Goal: Check status: Check status

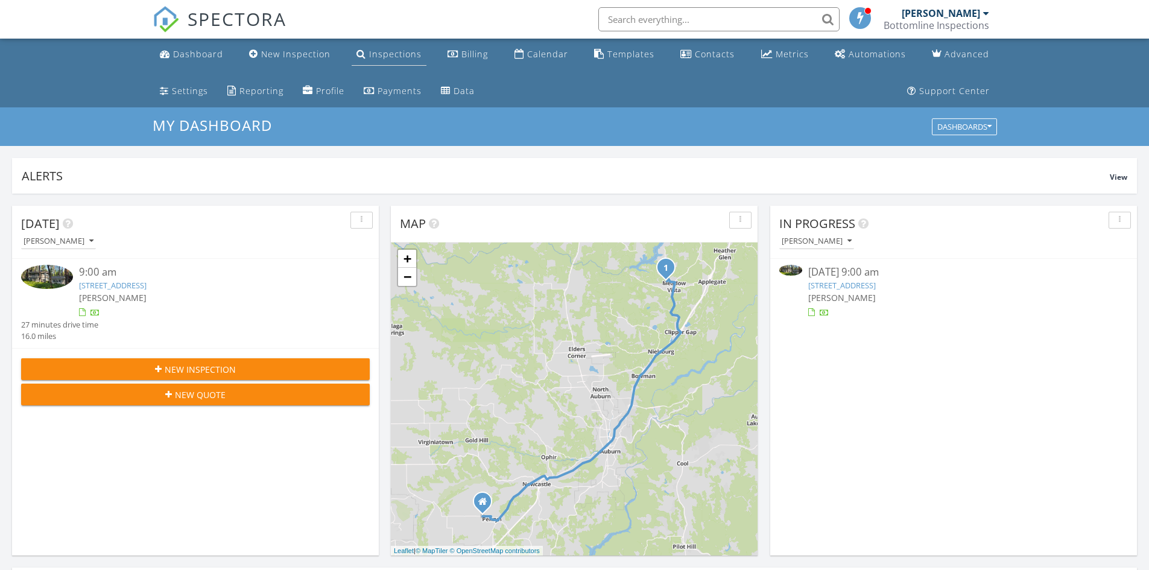
scroll to position [6, 6]
click at [369, 53] on div "Inspections" at bounding box center [395, 53] width 52 height 11
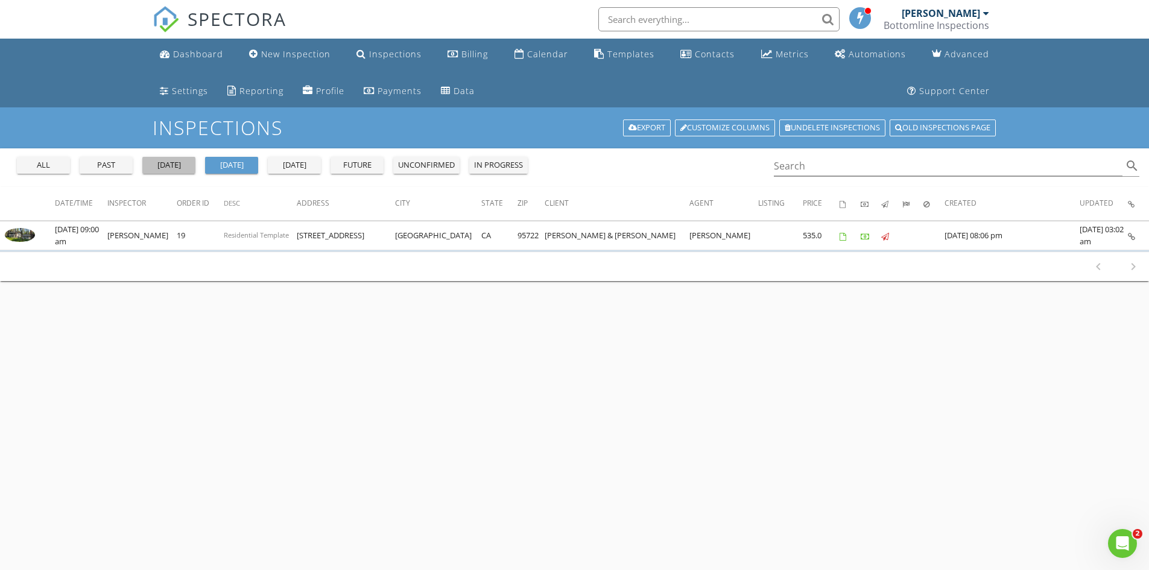
click at [159, 161] on div "[DATE]" at bounding box center [168, 165] width 43 height 12
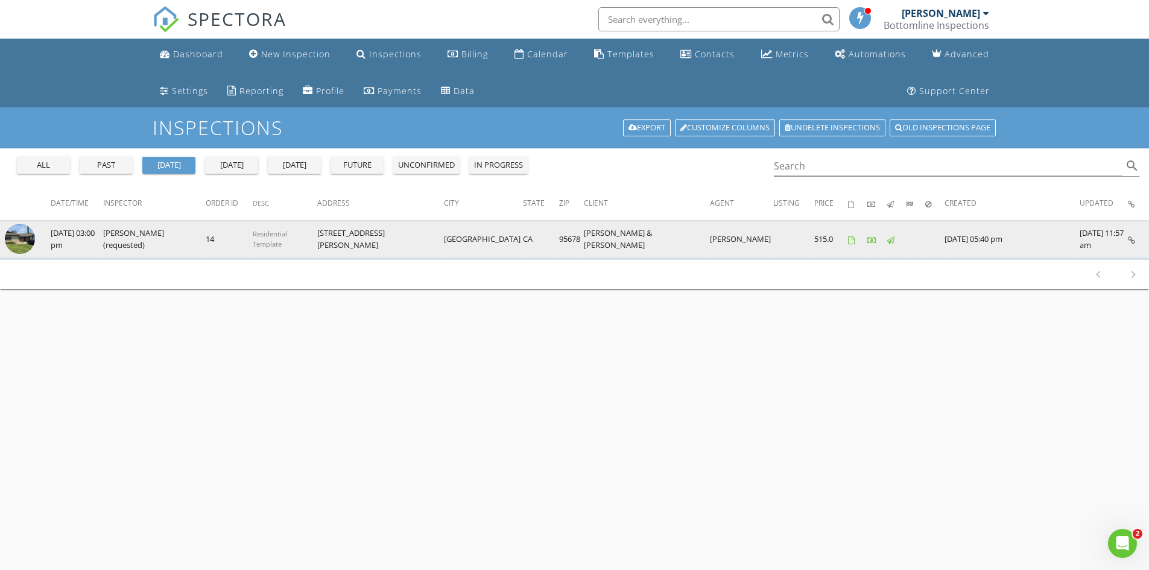
click at [1130, 239] on icon at bounding box center [1131, 240] width 7 height 8
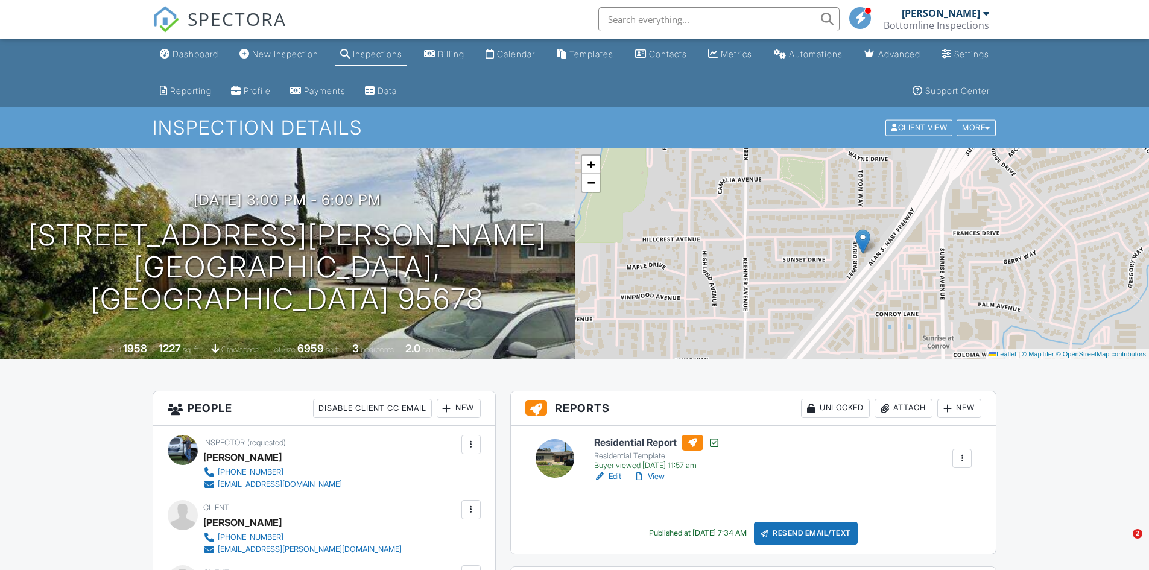
click at [658, 475] on link "View" at bounding box center [648, 477] width 31 height 12
